Goal: Transaction & Acquisition: Book appointment/travel/reservation

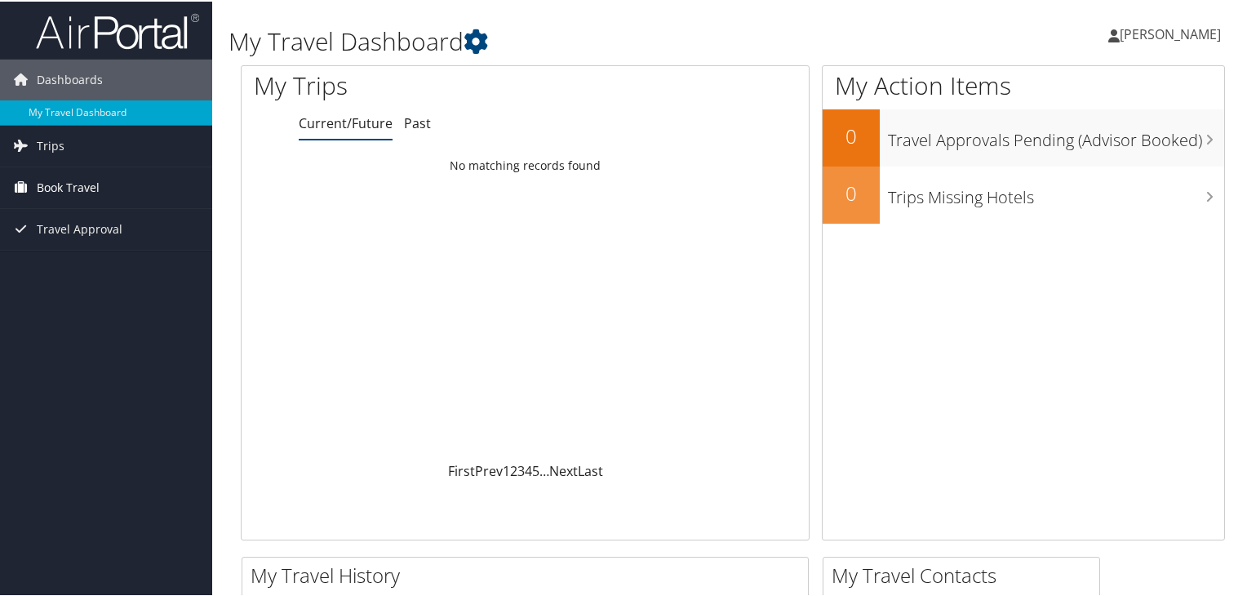
click at [91, 189] on span "Book Travel" at bounding box center [68, 186] width 63 height 41
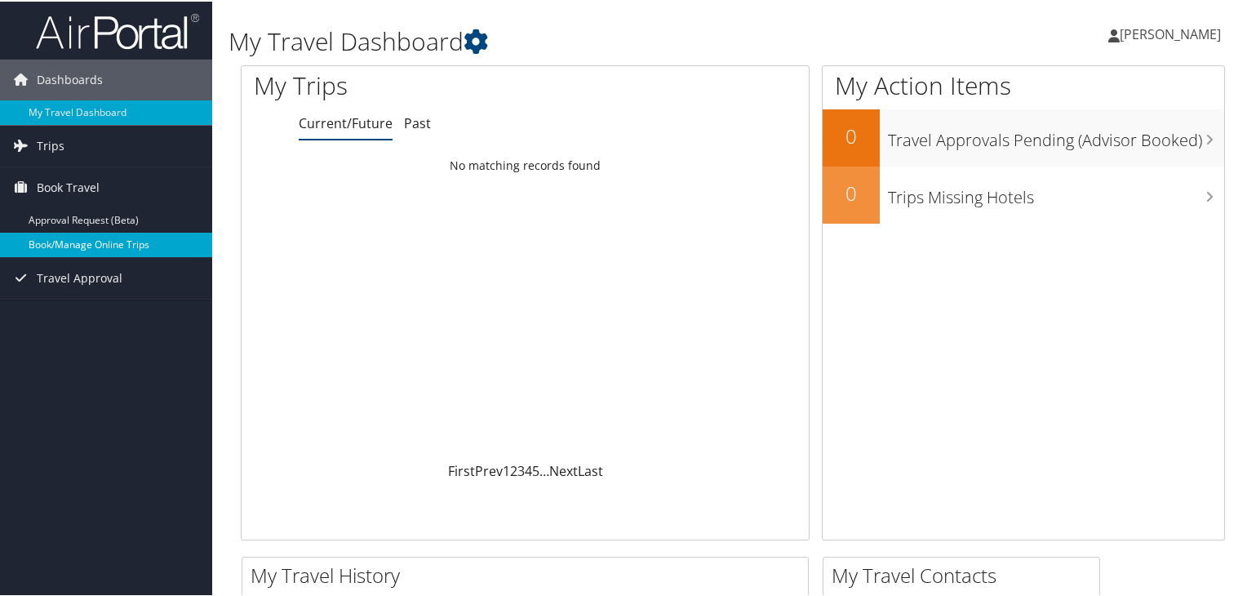
click at [82, 240] on link "Book/Manage Online Trips" at bounding box center [106, 243] width 212 height 24
